Goal: Navigation & Orientation: Understand site structure

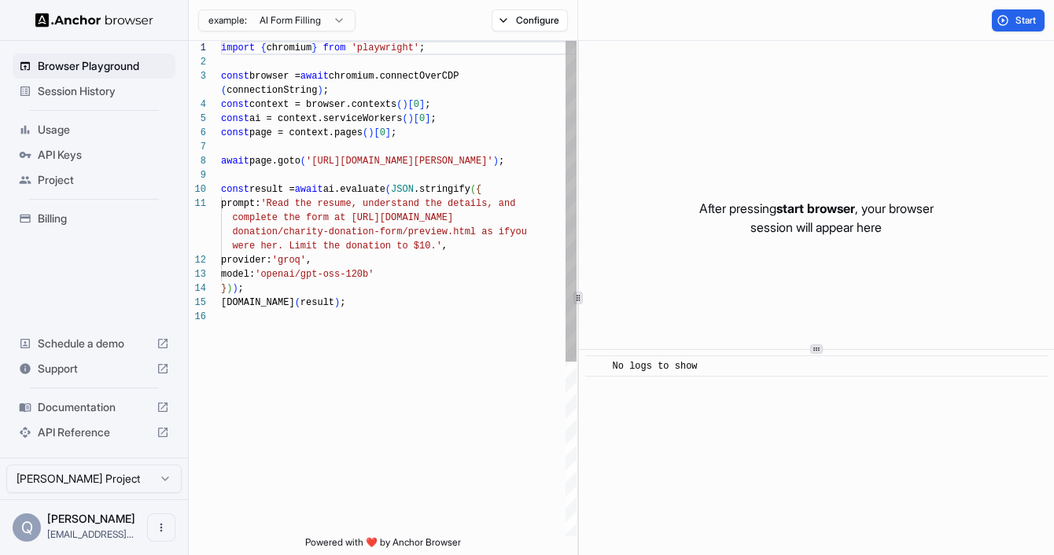
scroll to position [28, 0]
click at [424, 75] on div "import { chromium } from 'playwright' ; const browser = await chromium.connectO…" at bounding box center [398, 423] width 355 height 764
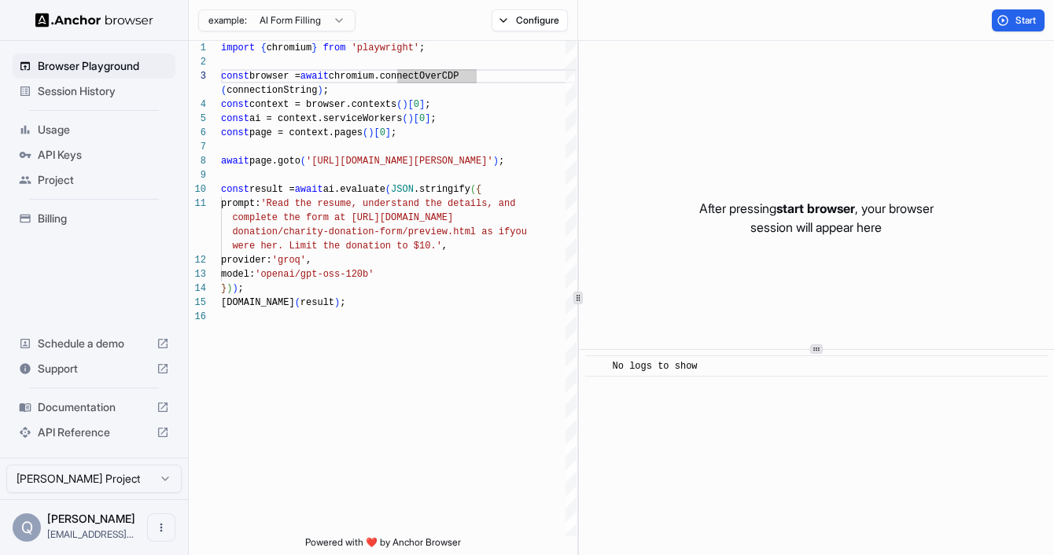
click at [112, 399] on span "Documentation" at bounding box center [94, 407] width 112 height 16
click at [152, 3] on div at bounding box center [94, 20] width 188 height 40
click at [128, 20] on img at bounding box center [94, 20] width 118 height 15
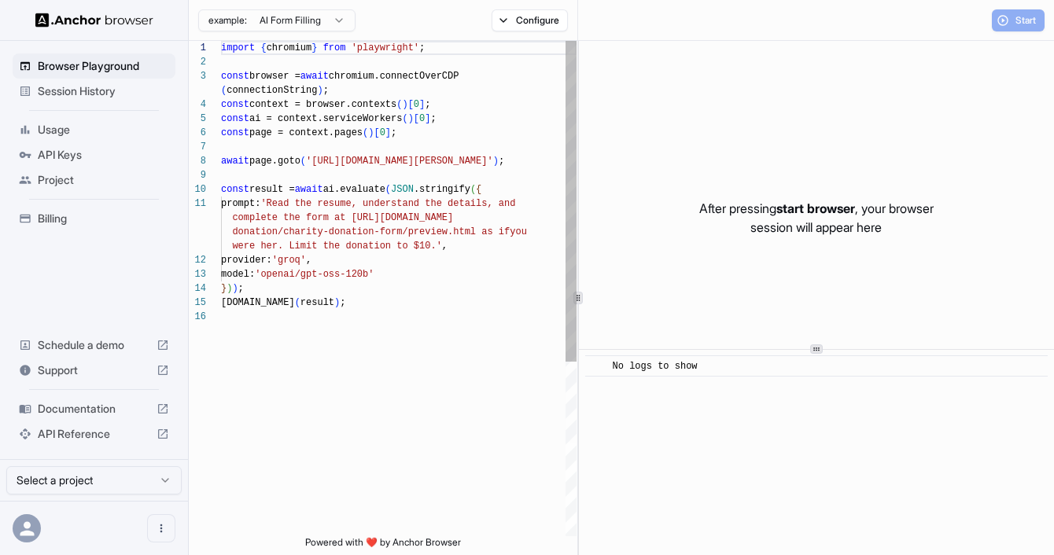
scroll to position [127, 0]
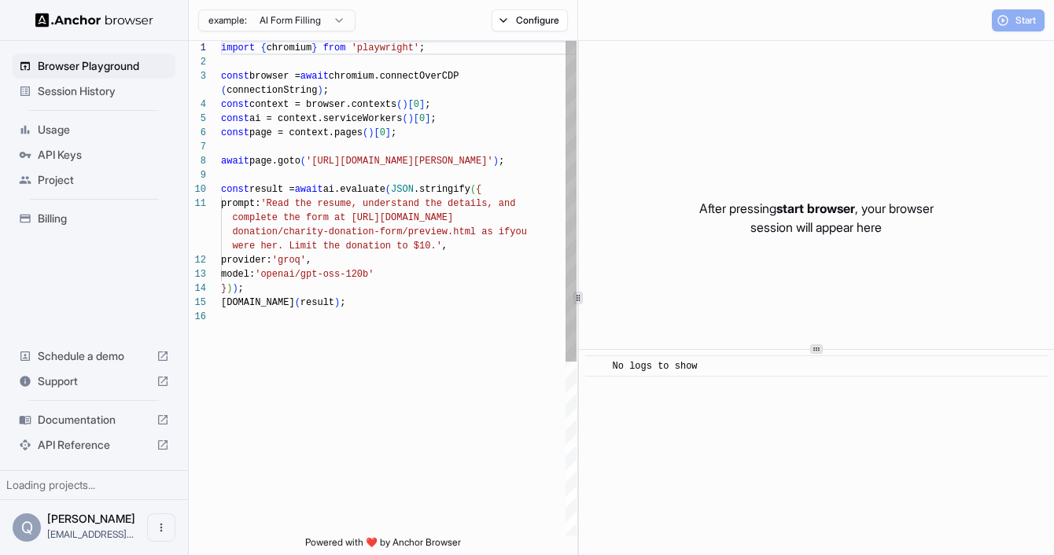
scroll to position [127, 0]
click at [86, 134] on span "Usage" at bounding box center [103, 130] width 131 height 16
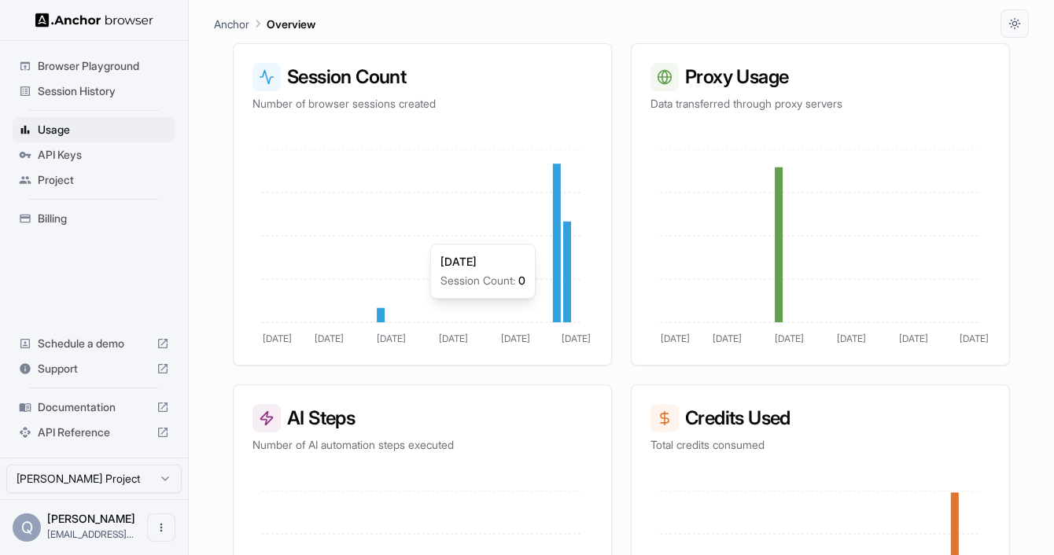
scroll to position [416, 0]
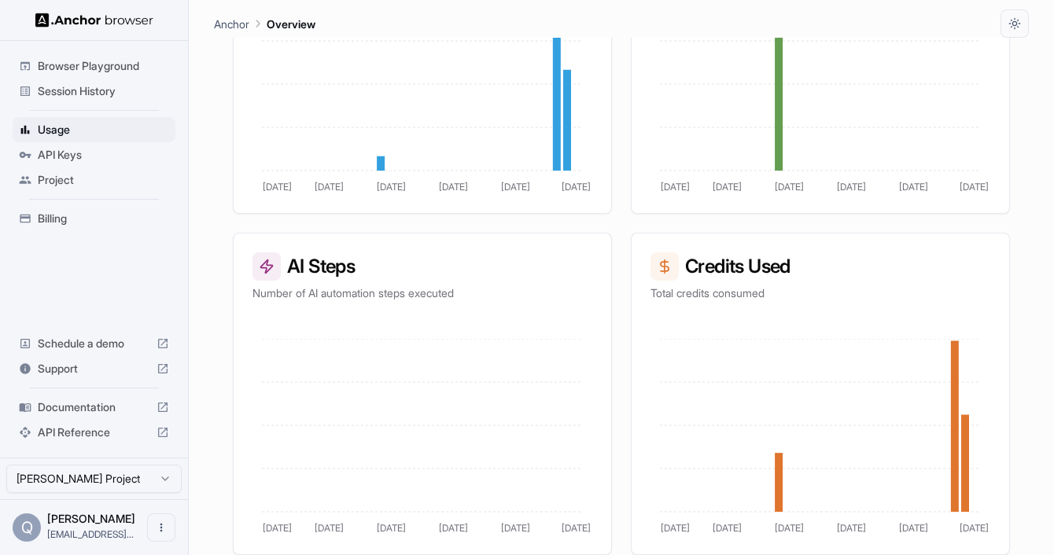
click at [140, 156] on span "API Keys" at bounding box center [103, 155] width 131 height 16
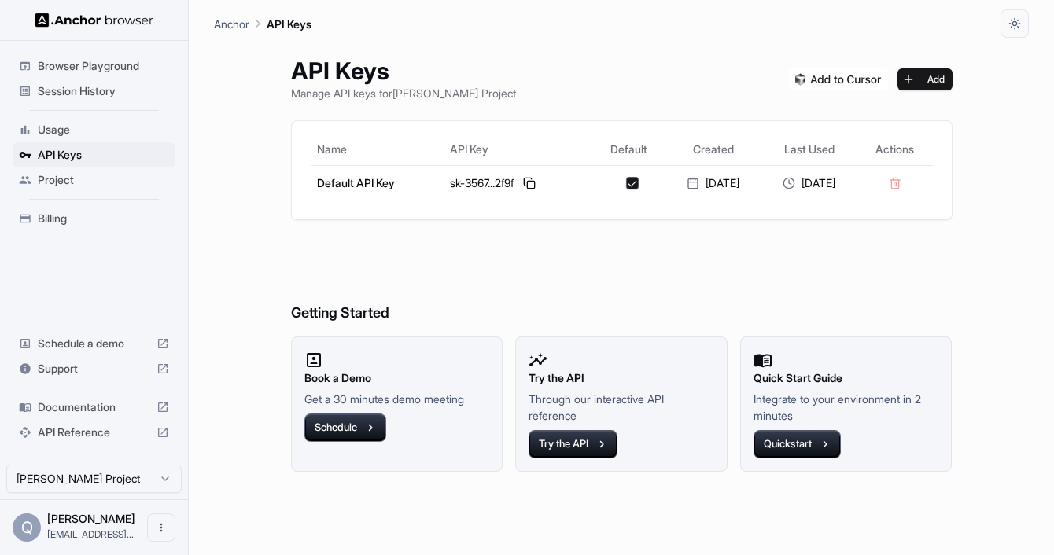
click at [139, 172] on span "Project" at bounding box center [103, 180] width 131 height 16
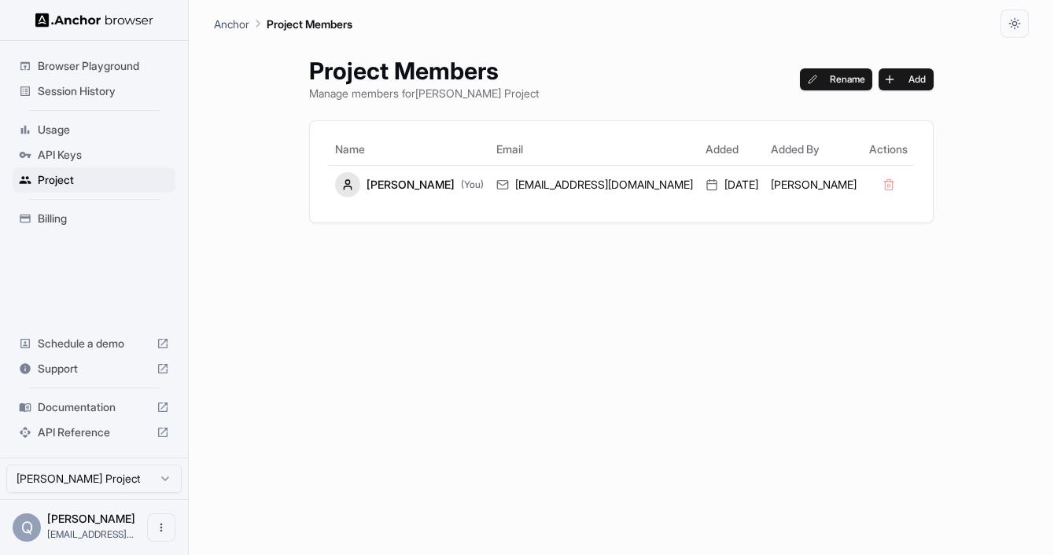
click at [130, 215] on span "Billing" at bounding box center [103, 219] width 131 height 16
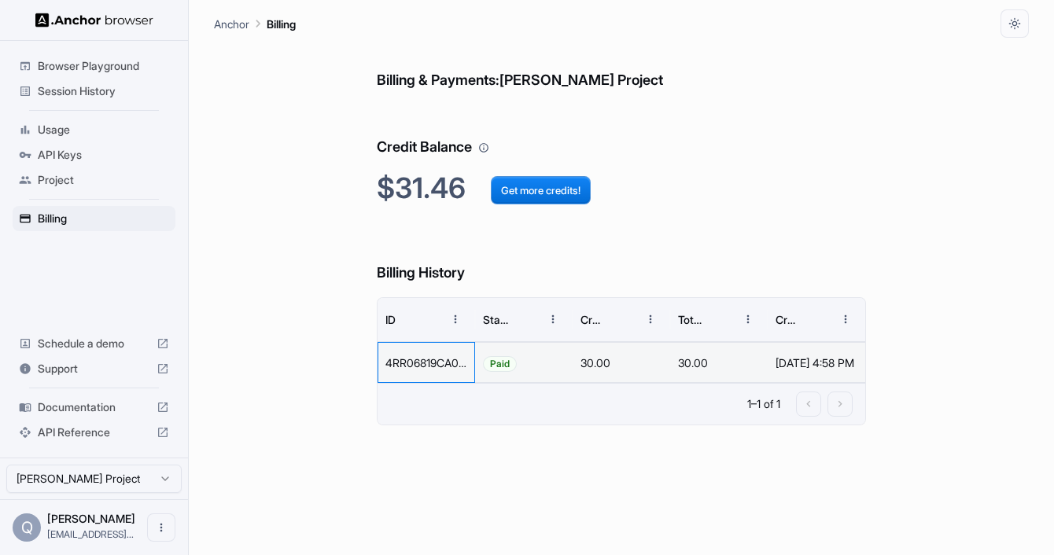
click at [440, 364] on div "4RR06819CA046931Y" at bounding box center [426, 362] width 98 height 41
click at [122, 131] on span "Usage" at bounding box center [103, 130] width 131 height 16
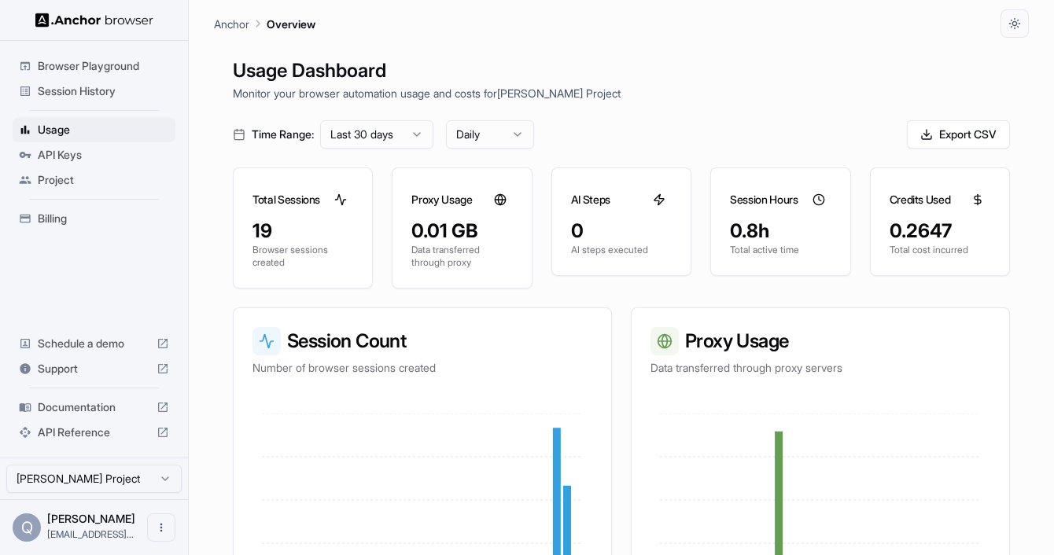
click at [127, 74] on div "Browser Playground" at bounding box center [94, 65] width 163 height 25
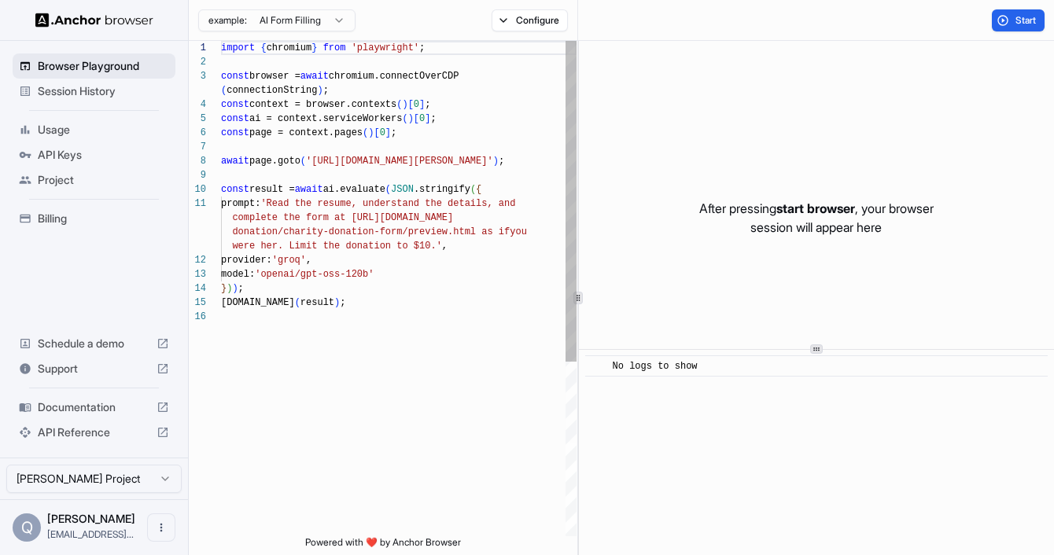
scroll to position [127, 0]
click at [128, 80] on div "Session History" at bounding box center [94, 91] width 163 height 25
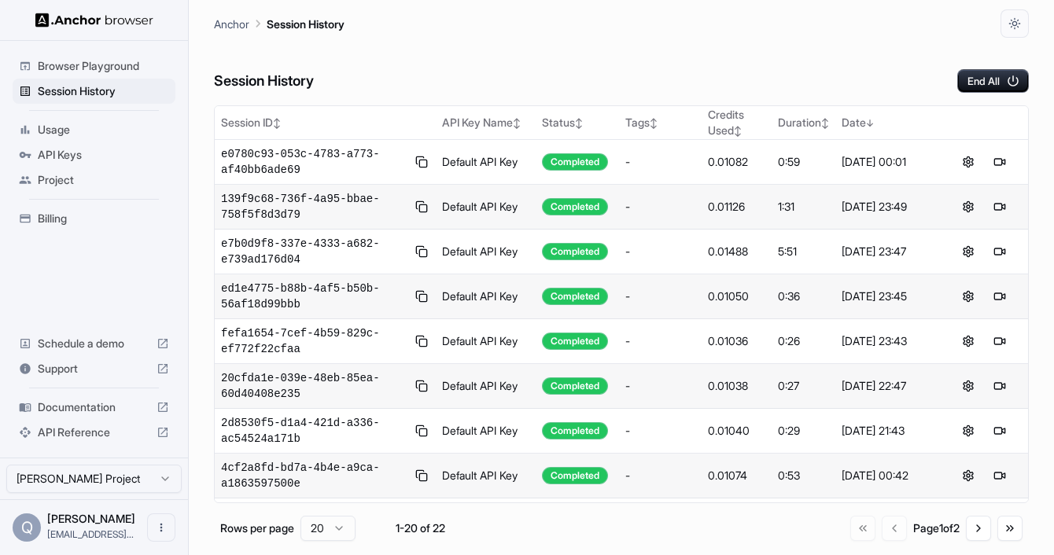
click at [121, 149] on span "API Keys" at bounding box center [103, 155] width 131 height 16
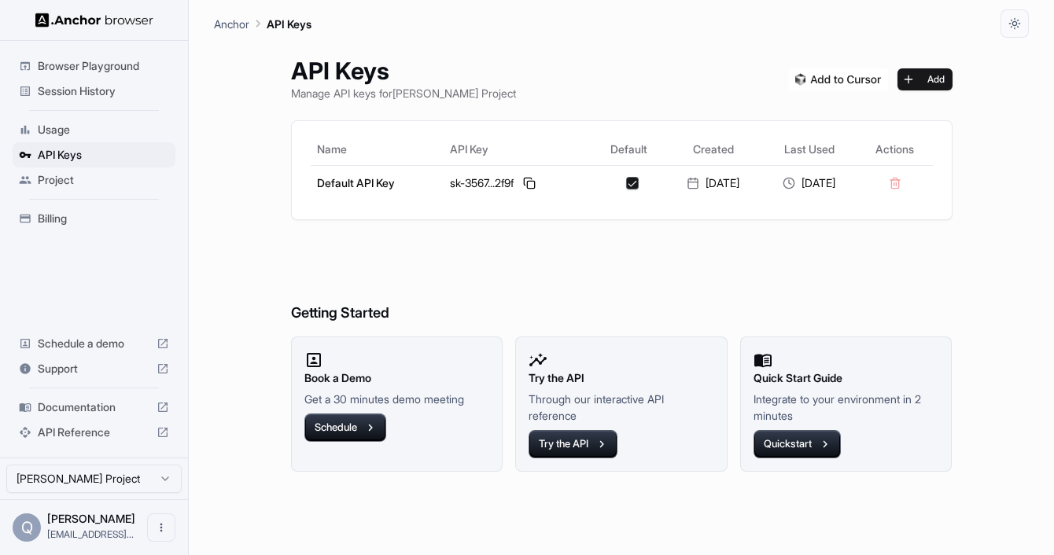
click at [121, 139] on div "Usage" at bounding box center [94, 129] width 163 height 25
